Goal: Transaction & Acquisition: Purchase product/service

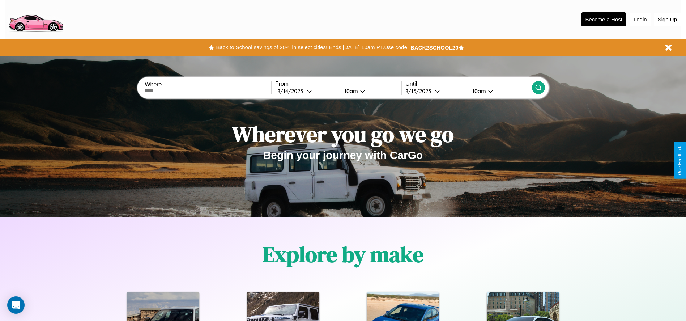
click at [312, 47] on button "Back to School savings of 20% in select cities! Ends [DATE] 10am PT. Use code:" at bounding box center [312, 47] width 196 height 10
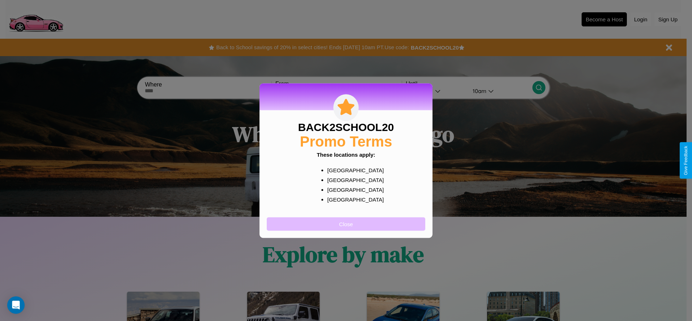
click at [346, 224] on button "Close" at bounding box center [346, 223] width 158 height 13
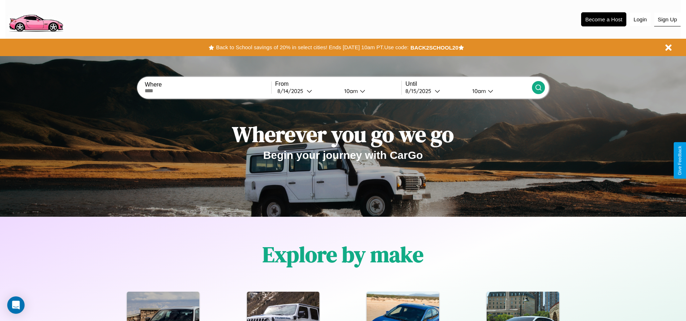
click at [668, 19] on button "Sign Up" at bounding box center [667, 20] width 26 height 14
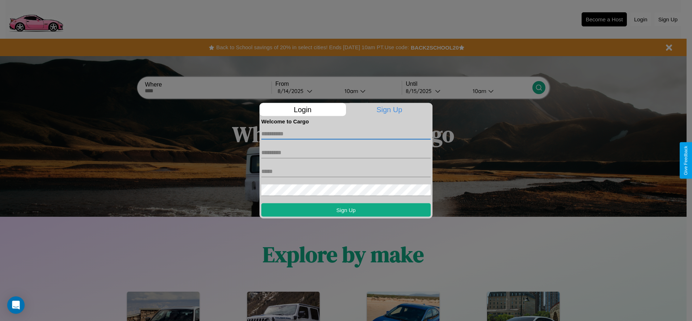
click at [346, 134] on input "text" at bounding box center [345, 134] width 169 height 12
type input "**********"
click at [346, 152] on input "text" at bounding box center [345, 153] width 169 height 12
type input "****"
click at [346, 171] on input "text" at bounding box center [345, 171] width 169 height 12
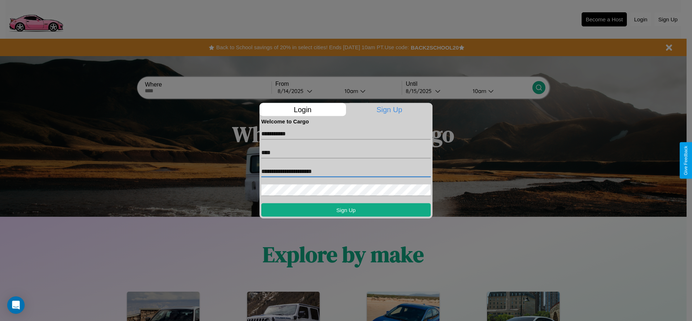
type input "**********"
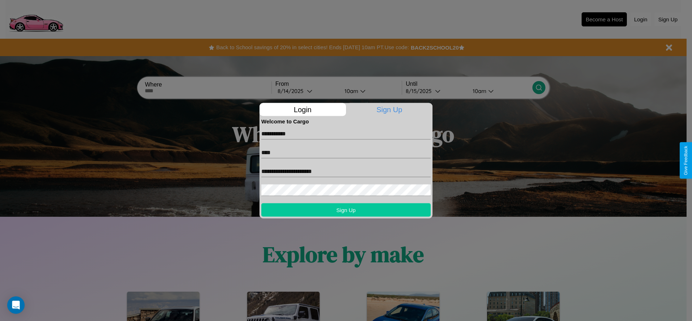
click at [346, 209] on button "Sign Up" at bounding box center [345, 209] width 169 height 13
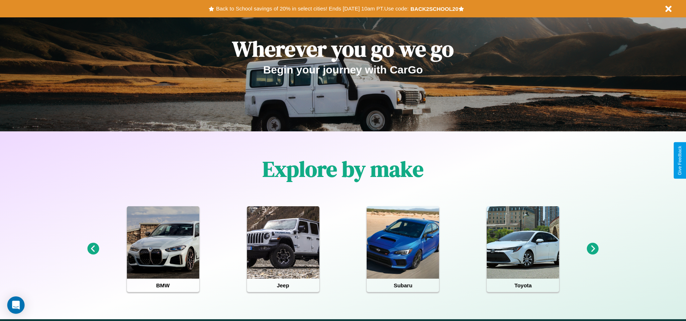
scroll to position [150, 0]
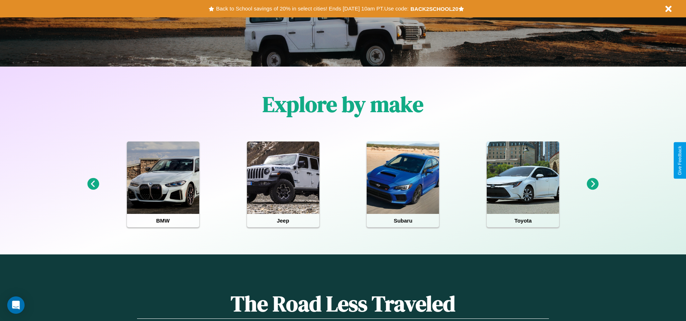
click at [93, 184] on icon at bounding box center [93, 184] width 12 height 12
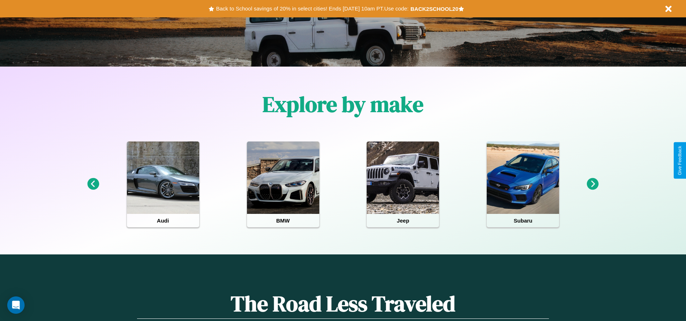
click at [593, 184] on icon at bounding box center [593, 184] width 12 height 12
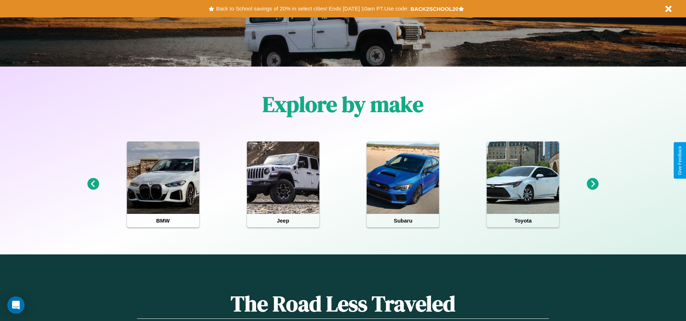
click at [593, 184] on icon at bounding box center [593, 184] width 12 height 12
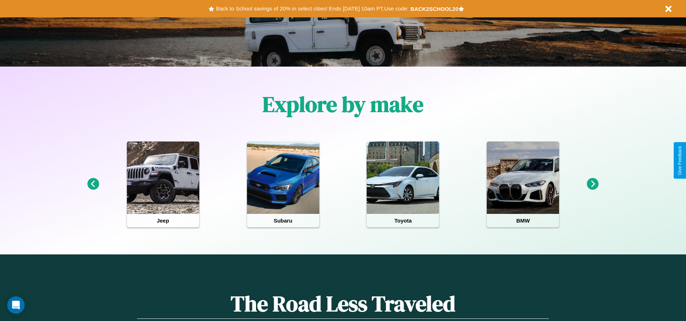
click at [593, 184] on icon at bounding box center [593, 184] width 12 height 12
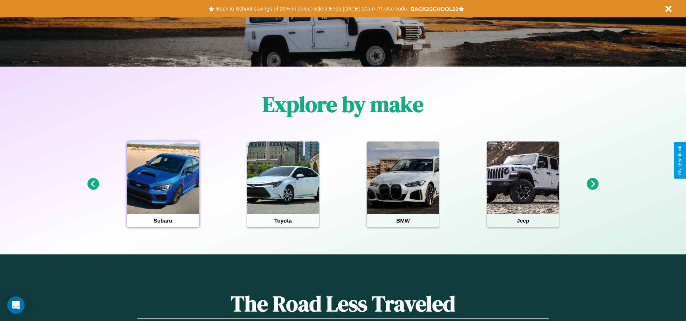
click at [163, 184] on div at bounding box center [163, 177] width 72 height 72
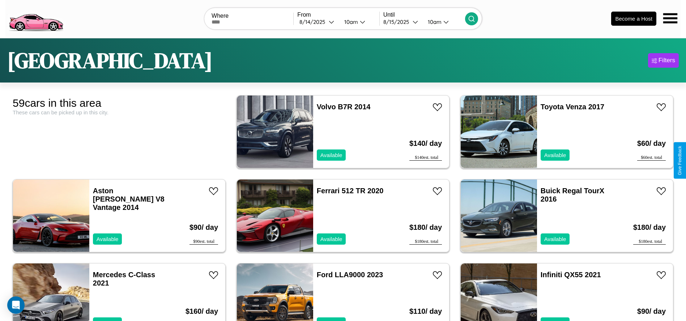
scroll to position [416, 0]
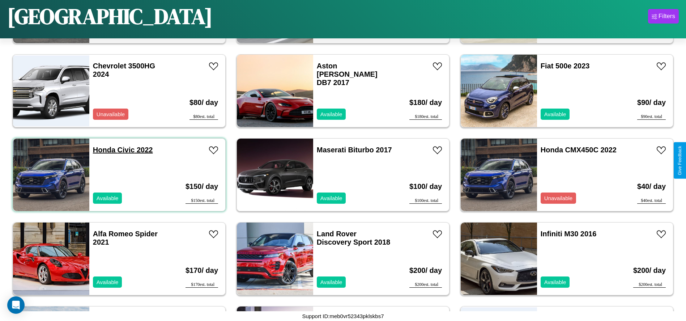
click at [103, 150] on link "Honda Civic 2022" at bounding box center [123, 150] width 60 height 8
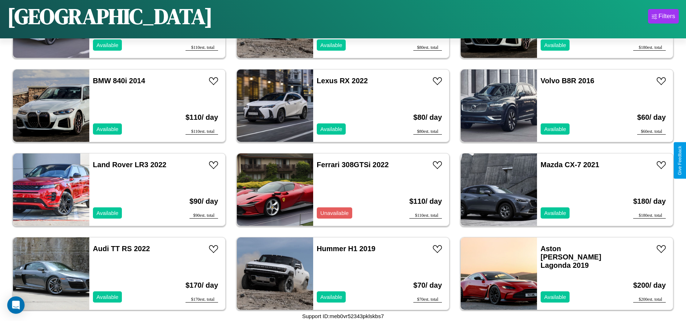
scroll to position [1256, 0]
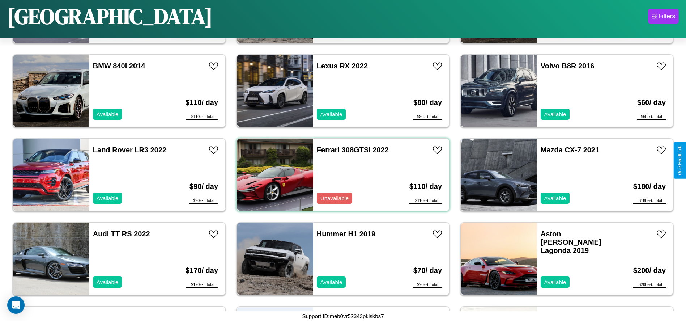
click at [340, 175] on div "Ferrari 308GTSi 2022 Unavailable" at bounding box center [355, 175] width 84 height 72
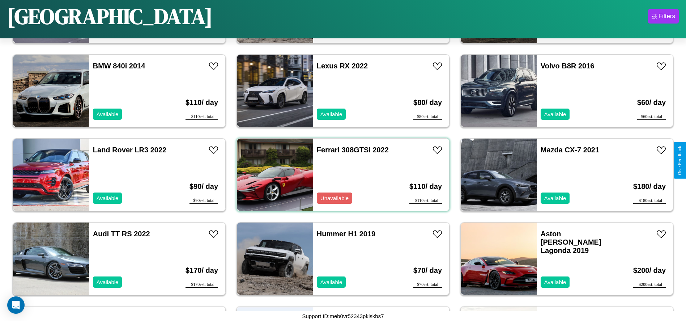
click at [340, 175] on div "Ferrari 308GTSi 2022 Unavailable" at bounding box center [355, 175] width 84 height 72
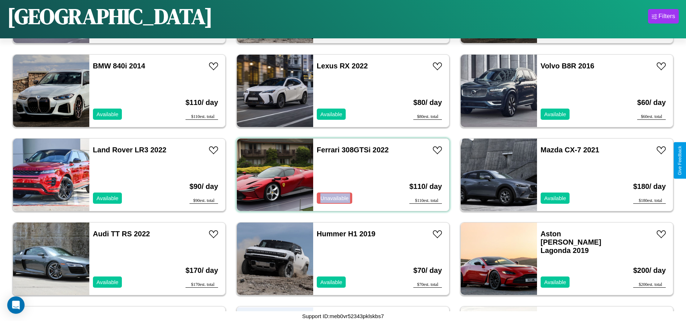
click at [340, 175] on div "Ferrari 308GTSi 2022 Unavailable" at bounding box center [355, 175] width 84 height 72
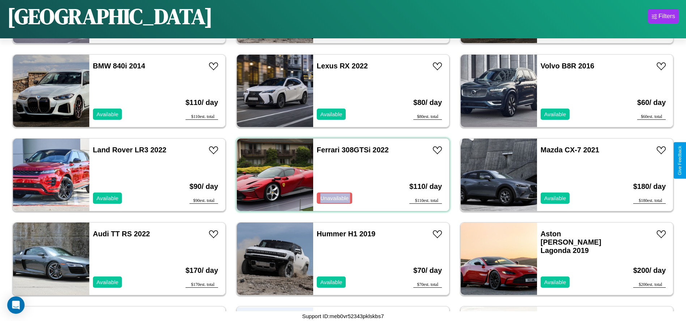
click at [340, 175] on div "Ferrari 308GTSi 2022 Unavailable" at bounding box center [355, 175] width 84 height 72
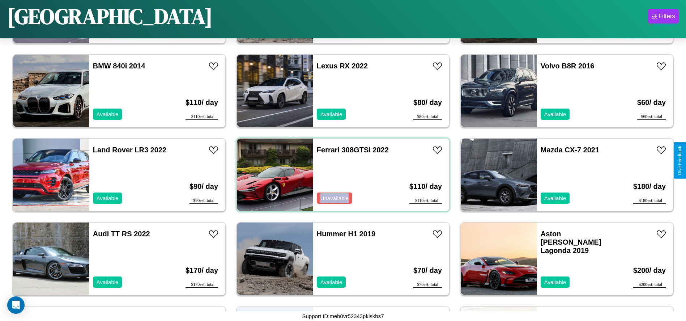
click at [340, 175] on div "Ferrari 308GTSi 2022 Unavailable" at bounding box center [355, 175] width 84 height 72
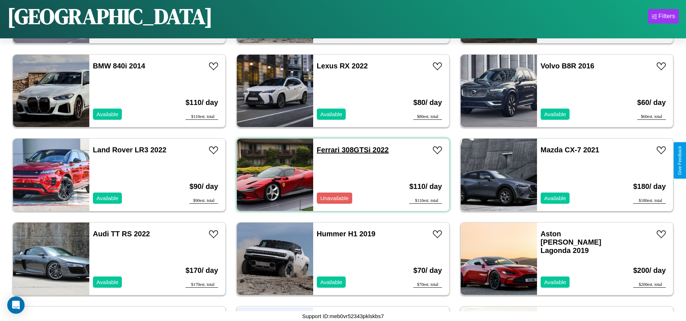
click at [326, 150] on link "Ferrari 308GTSi 2022" at bounding box center [353, 150] width 72 height 8
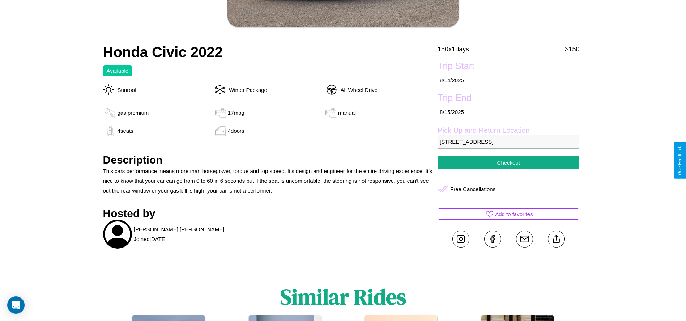
scroll to position [187, 0]
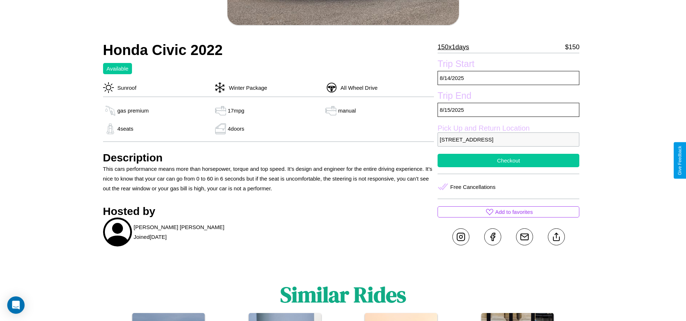
click at [509, 160] on button "Checkout" at bounding box center [509, 160] width 142 height 13
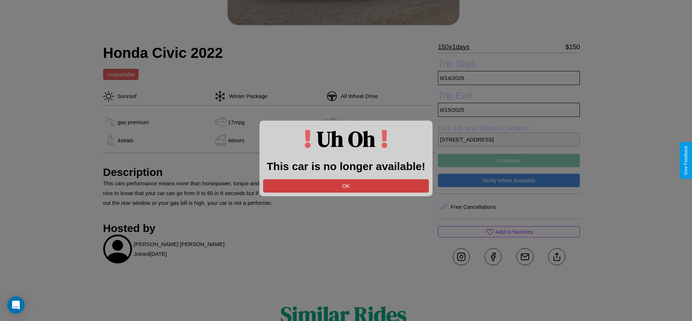
click at [346, 186] on button "OK" at bounding box center [346, 185] width 166 height 13
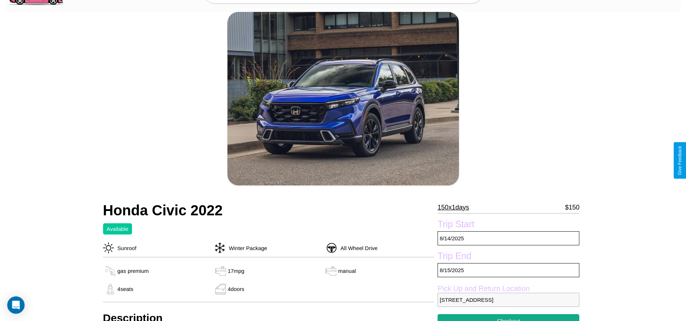
scroll to position [263, 0]
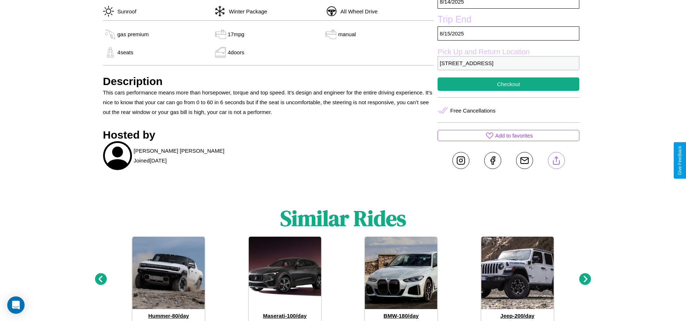
click at [556, 160] on line at bounding box center [556, 159] width 0 height 5
